Goal: Find specific page/section: Find specific page/section

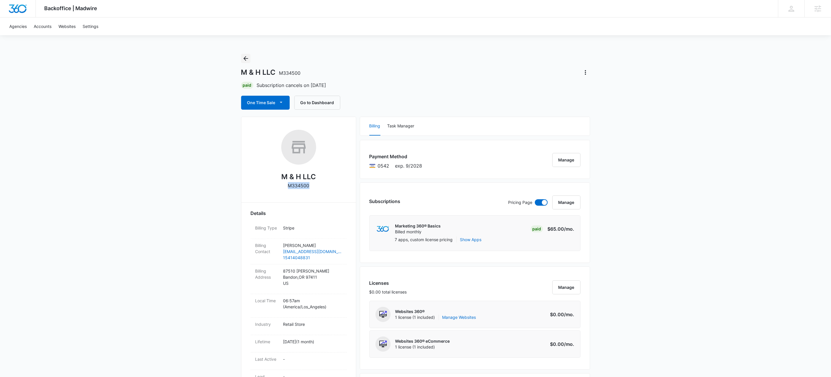
click at [244, 59] on icon "Back" at bounding box center [245, 58] width 5 height 5
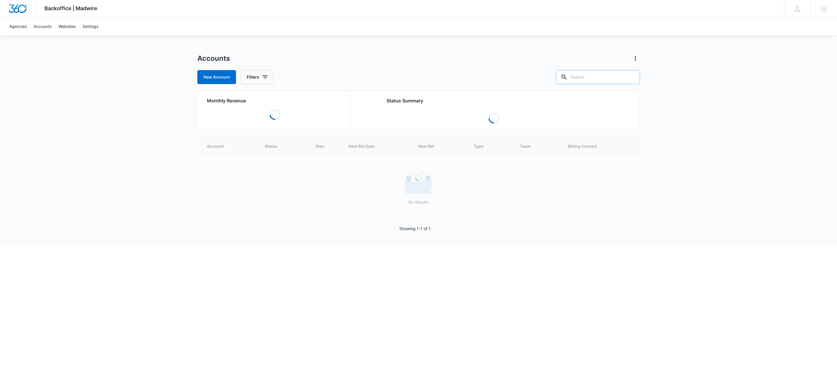
click at [596, 77] on input "text" at bounding box center [598, 77] width 84 height 14
paste input "M12466"
type input "M12466"
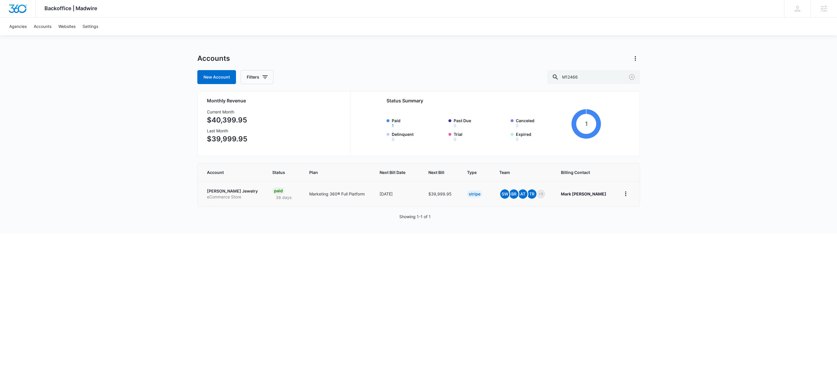
click at [243, 193] on p "[PERSON_NAME] Jewelry" at bounding box center [232, 191] width 51 height 6
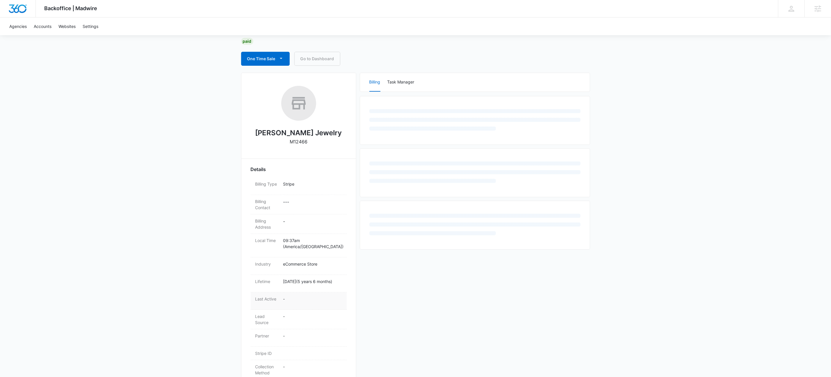
scroll to position [116, 0]
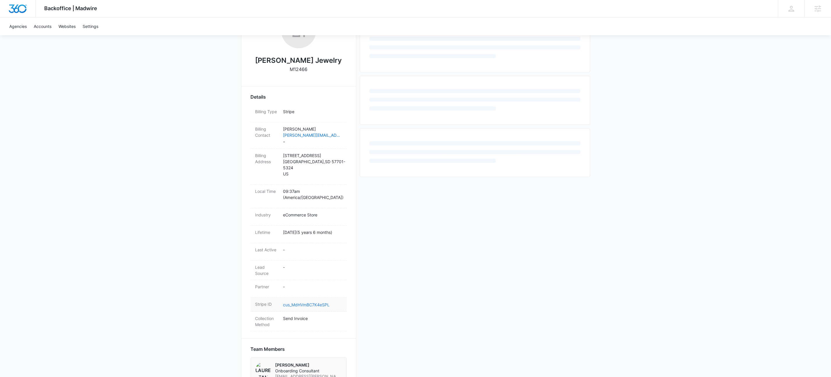
click at [313, 302] on link "cus_MdHVmBC7K4eSPL" at bounding box center [306, 304] width 47 height 5
